Goal: Obtain resource: Obtain resource

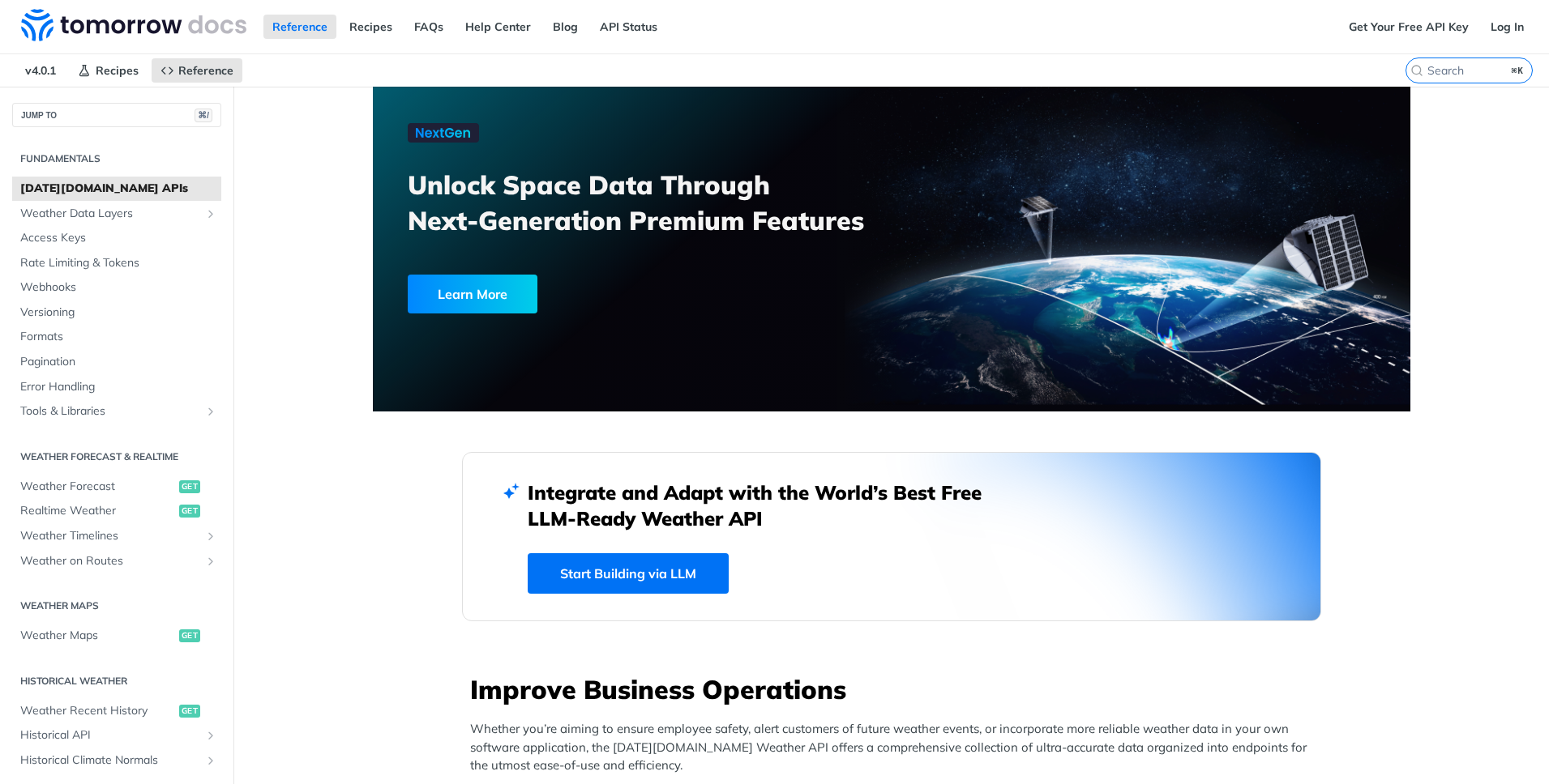
click at [631, 571] on link "Start Building via LLM" at bounding box center [628, 574] width 201 height 41
click at [1383, 30] on link "Get Your Free API Key" at bounding box center [1409, 26] width 138 height 25
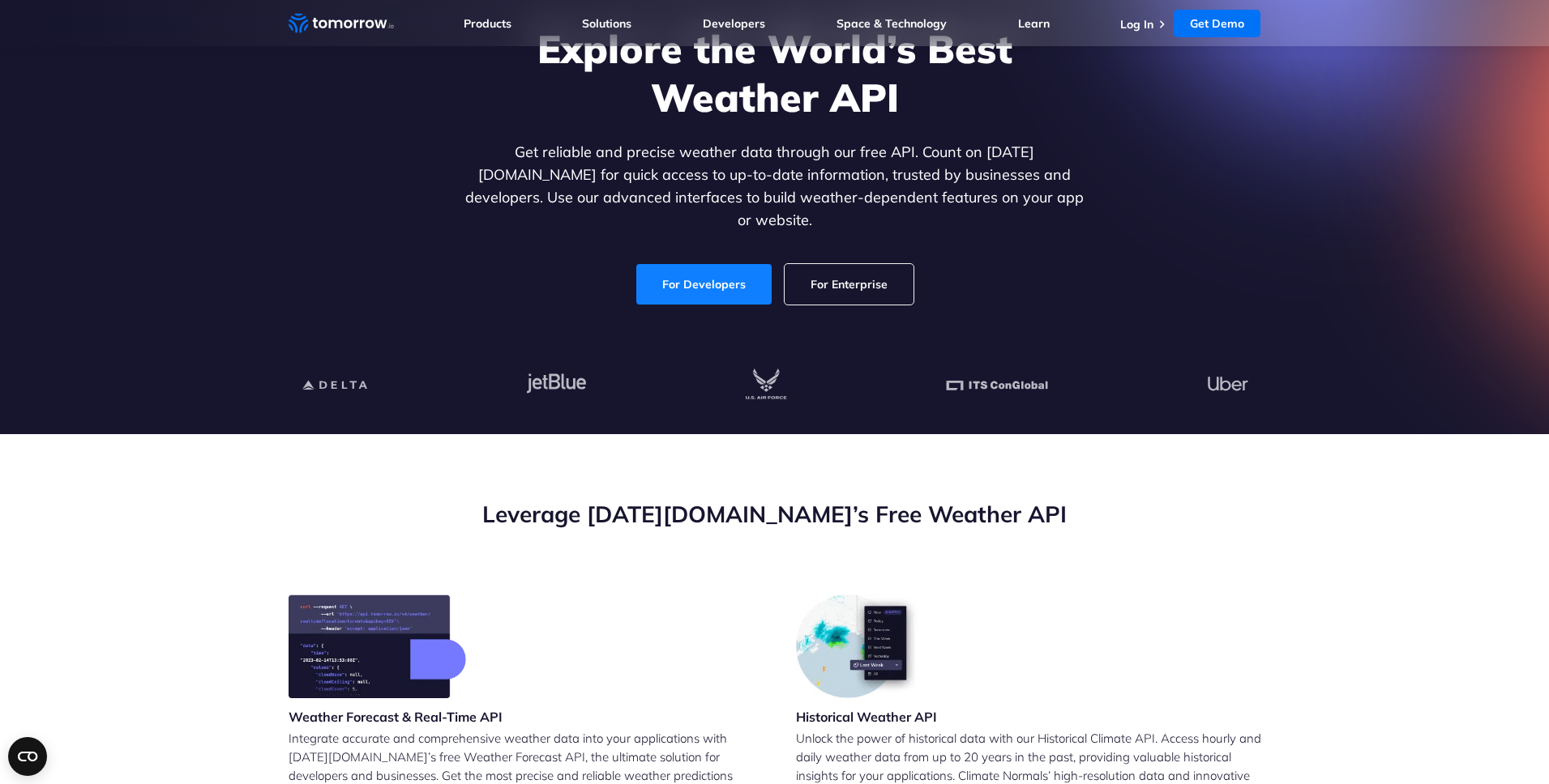
scroll to position [151, 0]
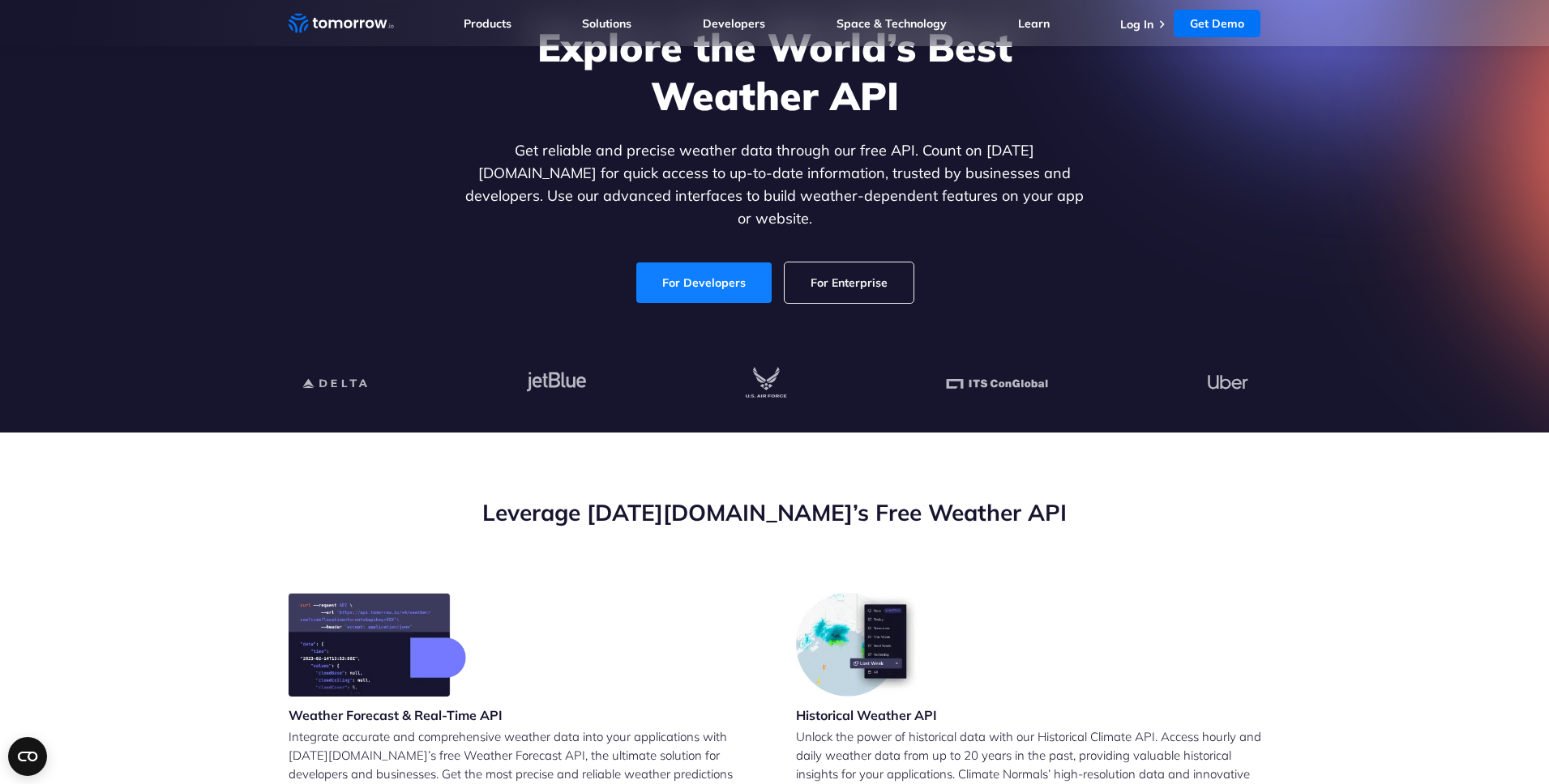
click at [696, 262] on link "For Developers" at bounding box center [704, 283] width 135 height 41
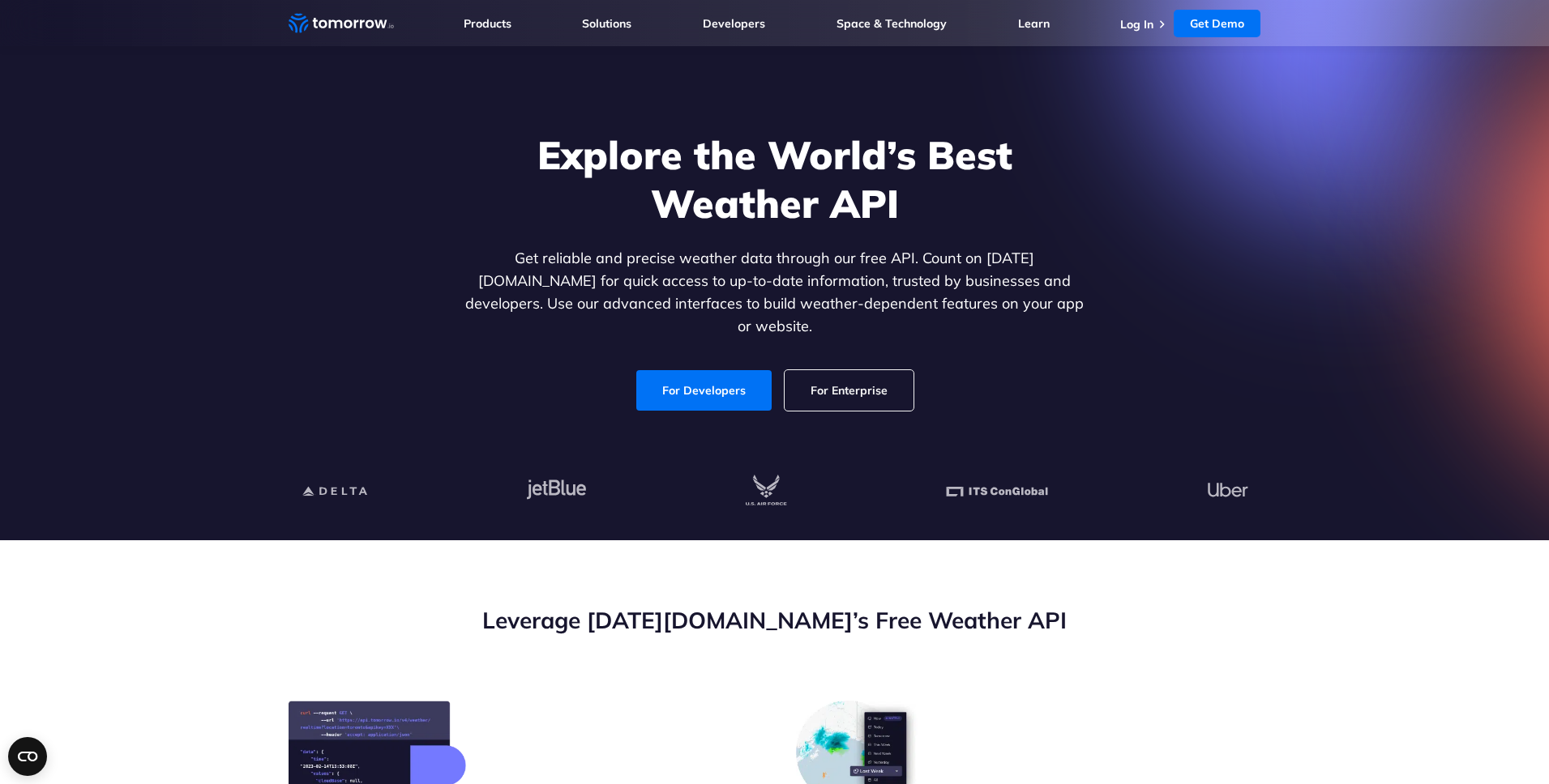
scroll to position [40, 0]
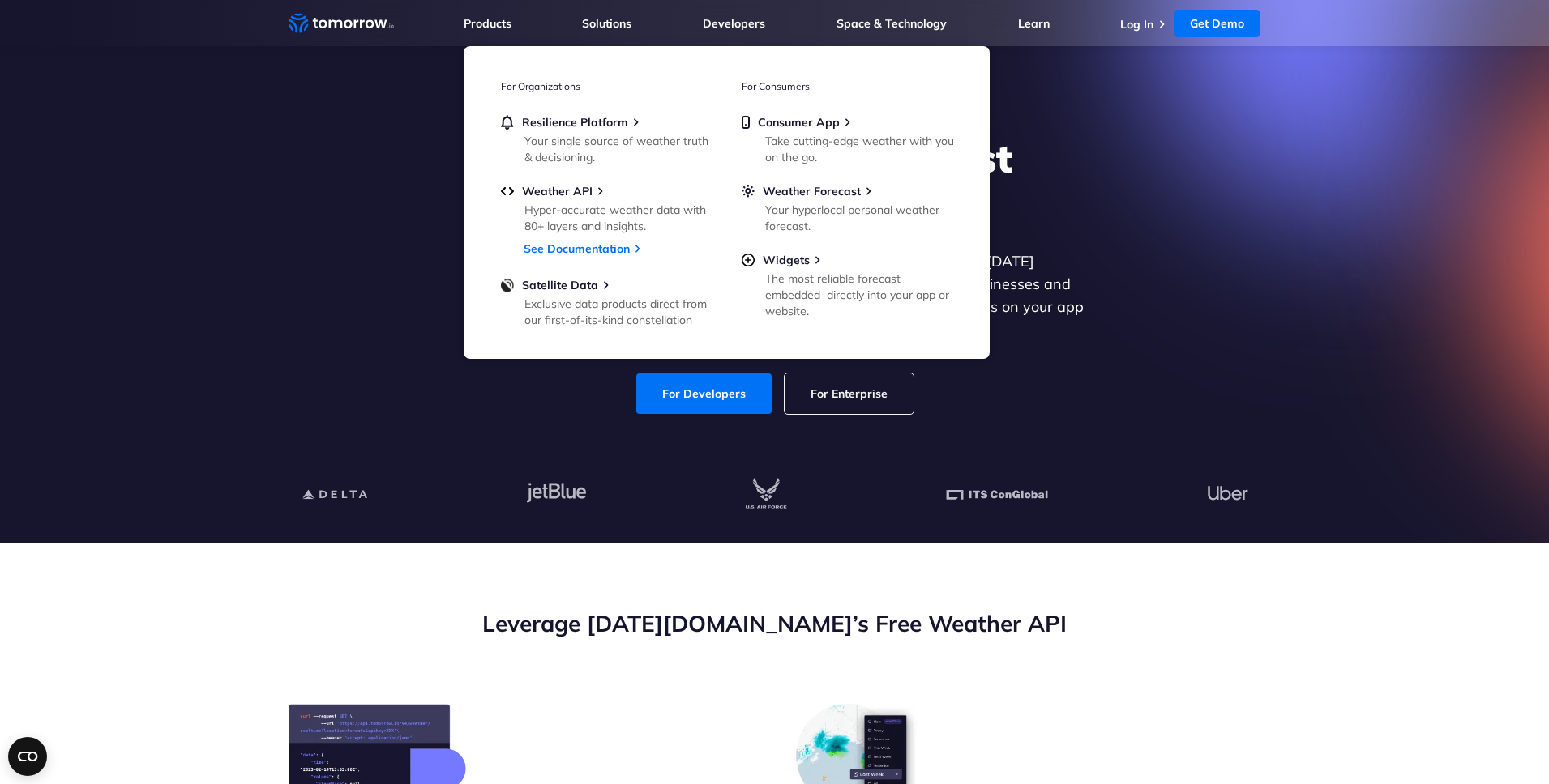
click at [327, 22] on icon "Weather Intelligence Solutions" at bounding box center [341, 23] width 105 height 20
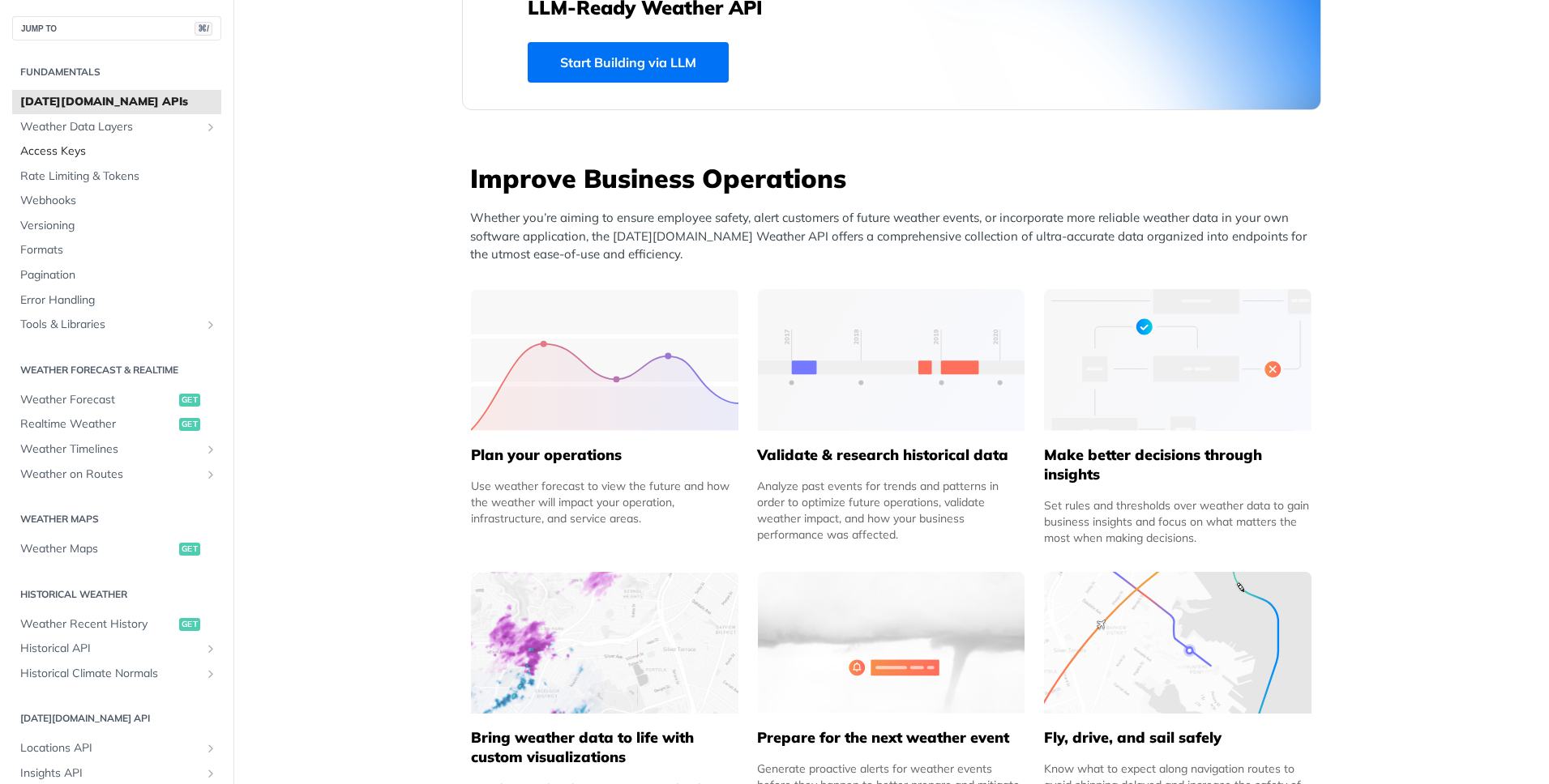
click at [35, 147] on span "Access Keys" at bounding box center [119, 151] width 197 height 16
